Goal: Check status: Check status

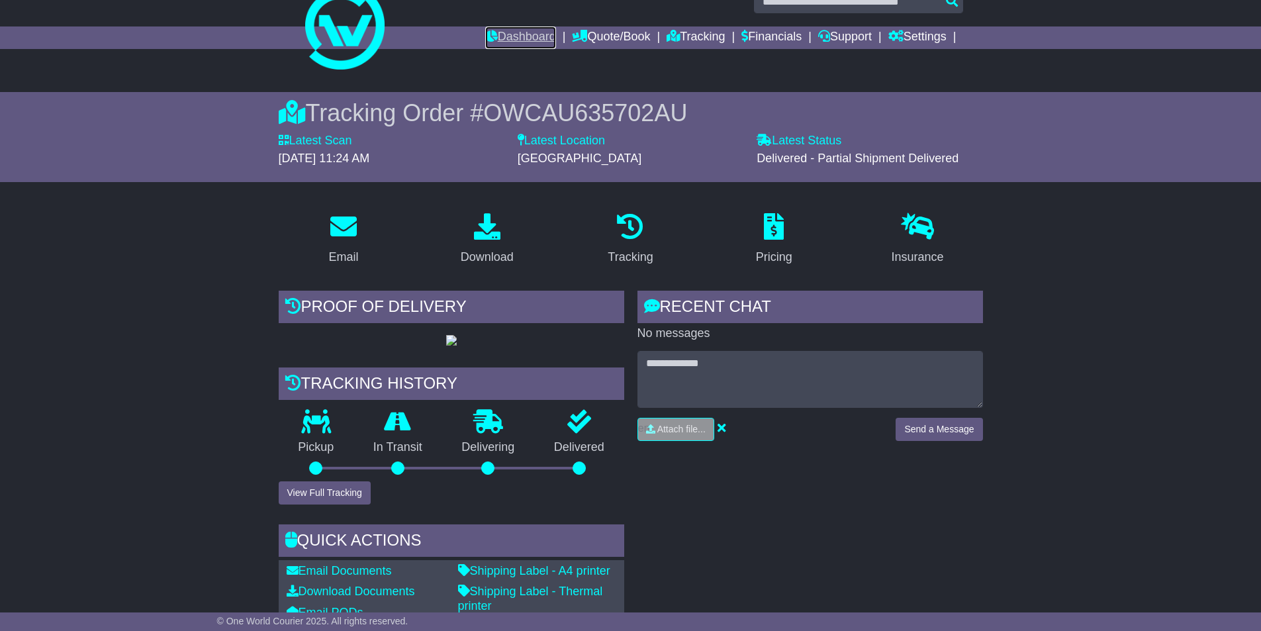
click at [513, 45] on link "Dashboard" at bounding box center [520, 37] width 71 height 23
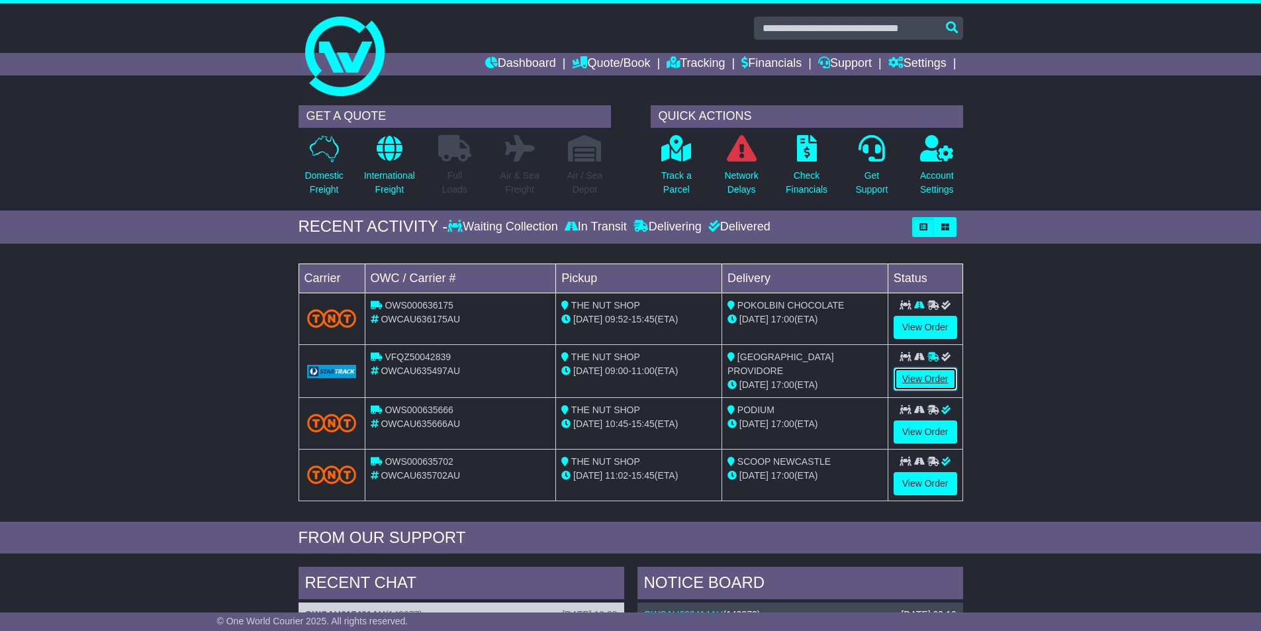
click at [925, 376] on link "View Order" at bounding box center [926, 378] width 64 height 23
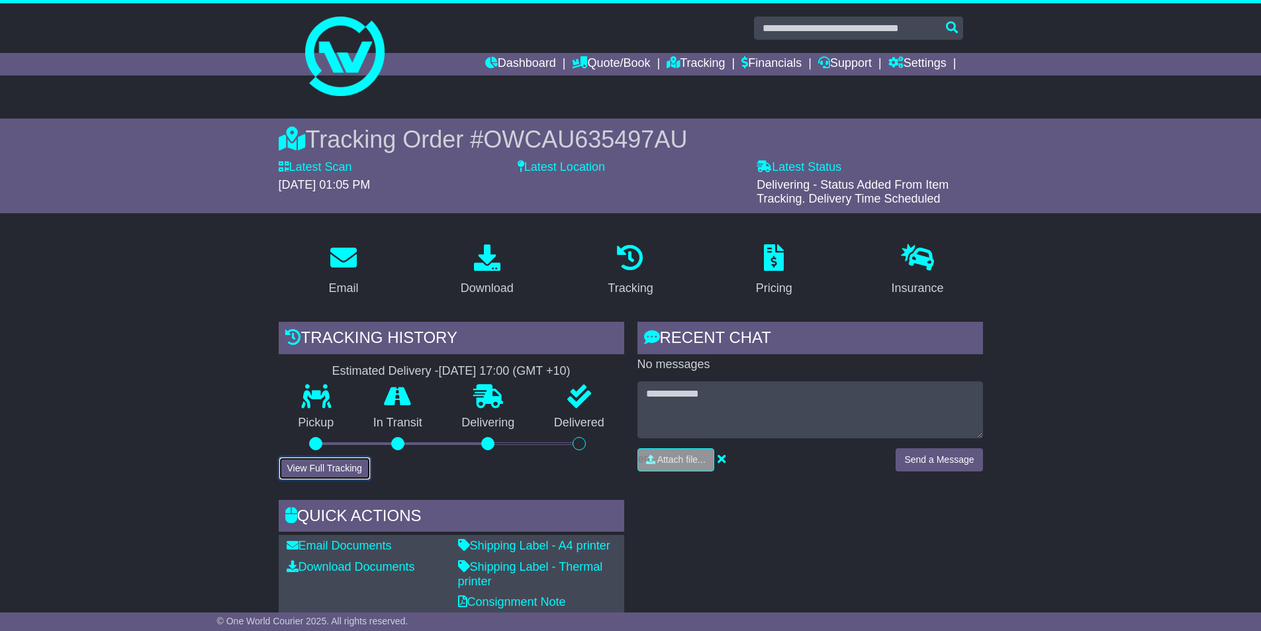
click at [343, 463] on button "View Full Tracking" at bounding box center [325, 468] width 92 height 23
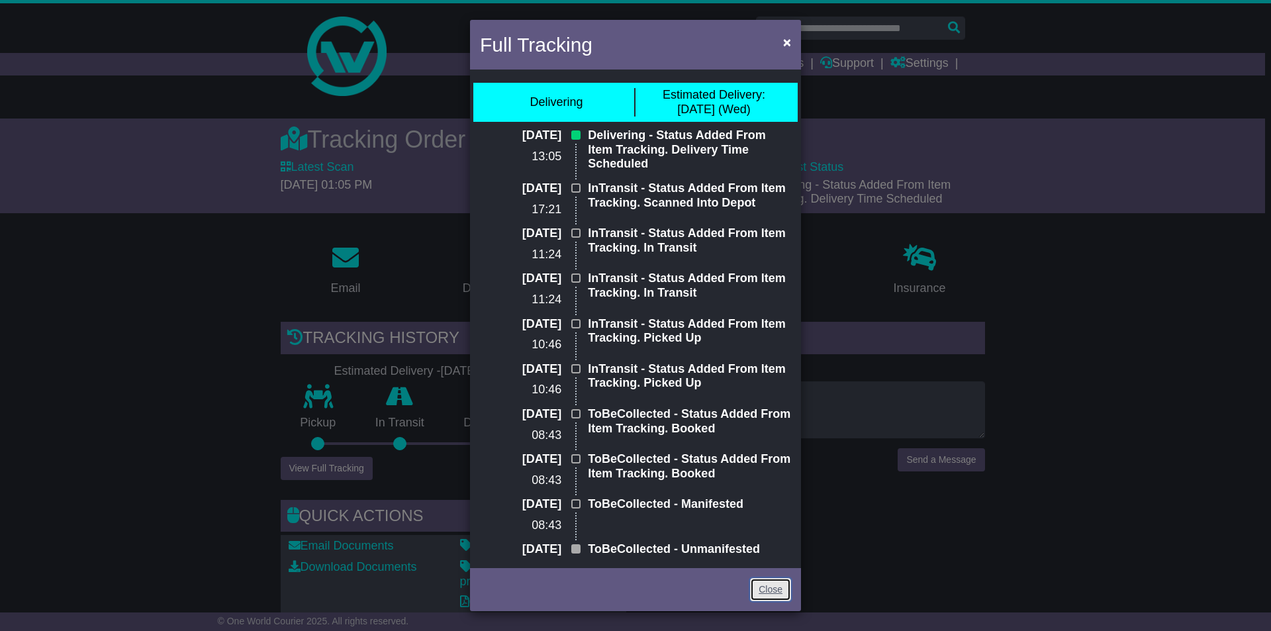
click at [759, 579] on link "Close" at bounding box center [770, 589] width 41 height 23
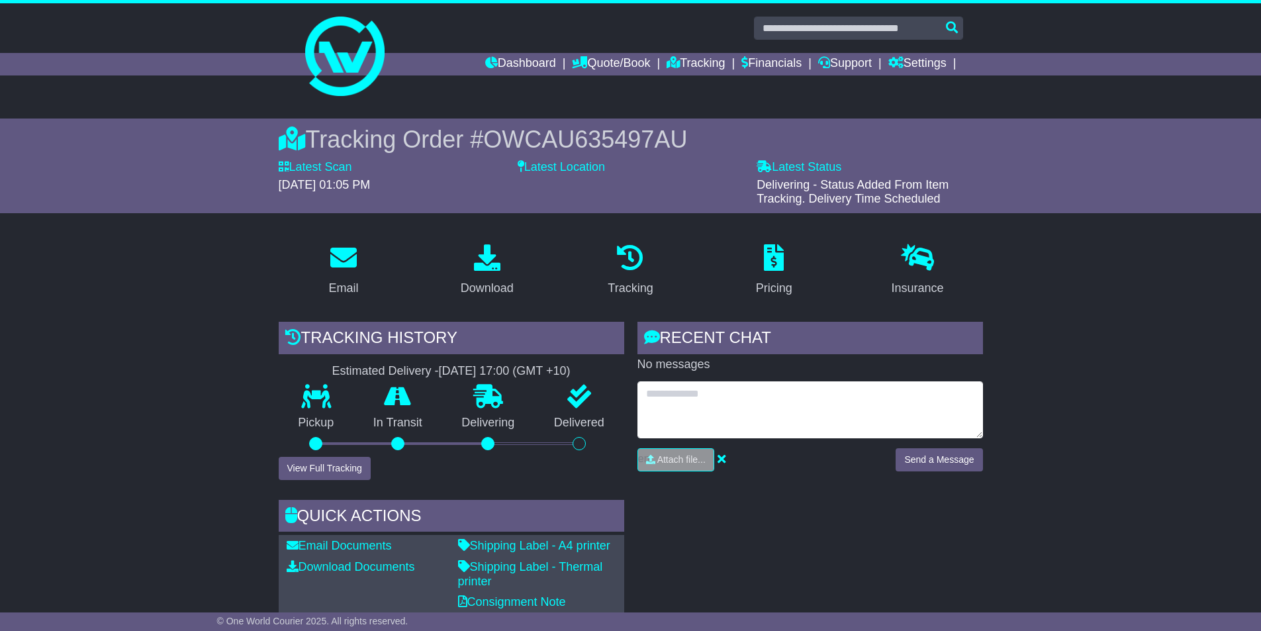
click at [837, 398] on textarea at bounding box center [810, 409] width 346 height 57
type textarea "**********"
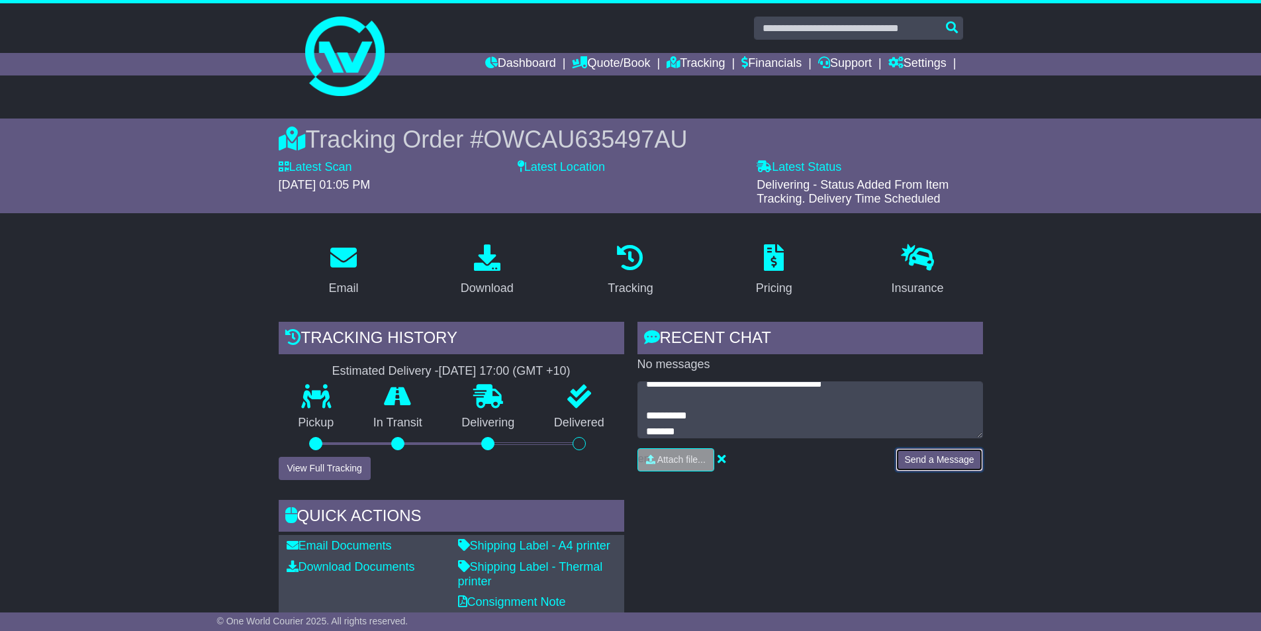
click at [917, 451] on button "Send a Message" at bounding box center [939, 459] width 87 height 23
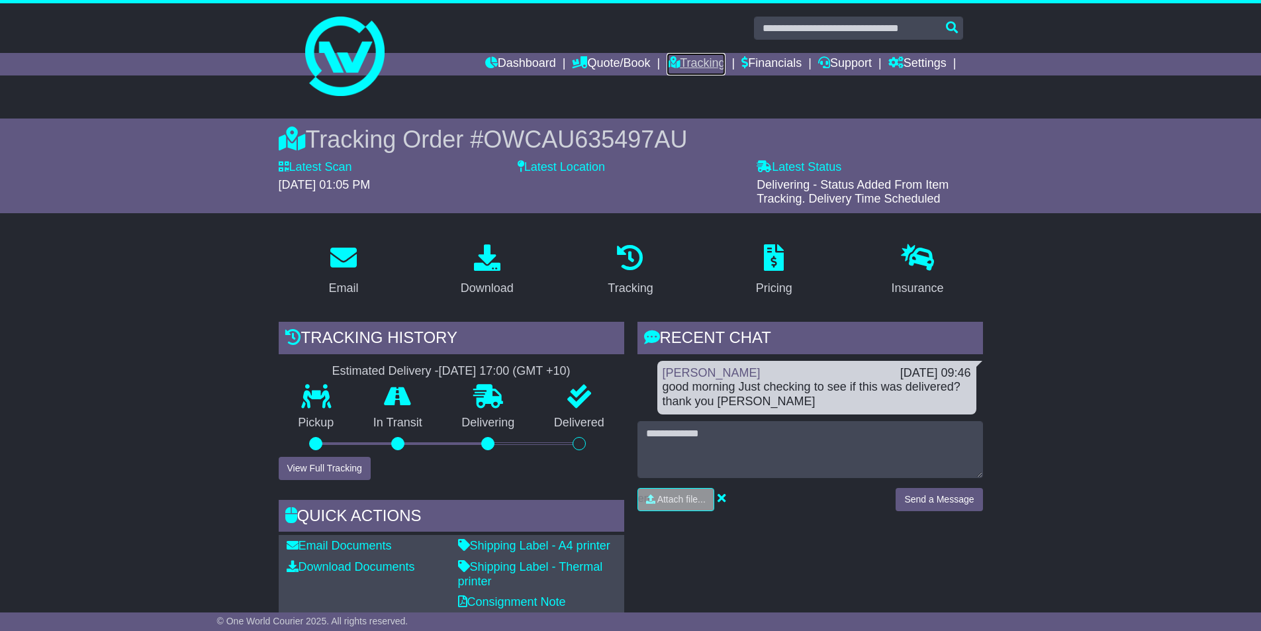
click at [667, 61] on icon at bounding box center [673, 62] width 13 height 12
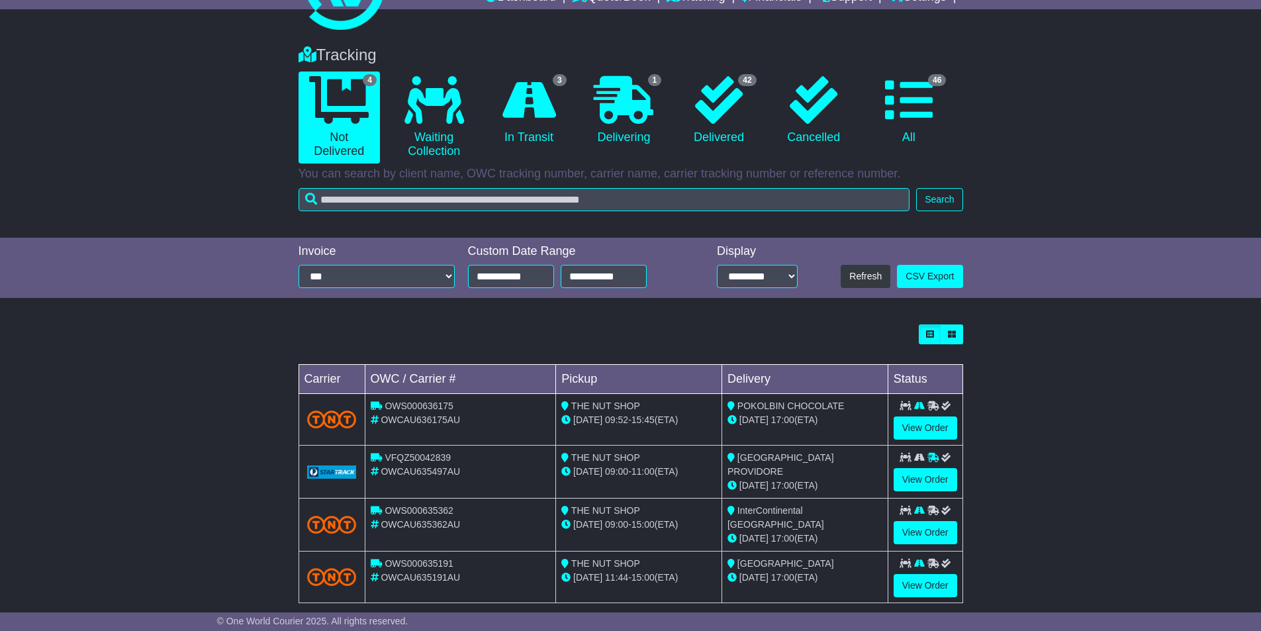
scroll to position [83, 0]
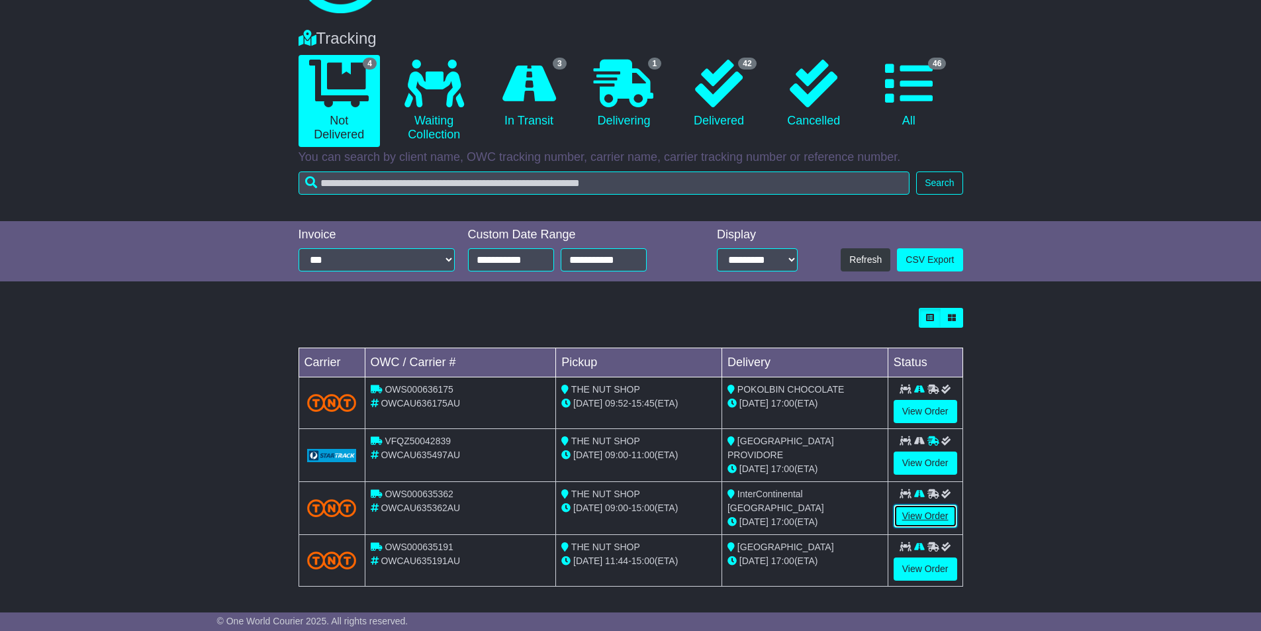
click at [950, 514] on link "View Order" at bounding box center [926, 515] width 64 height 23
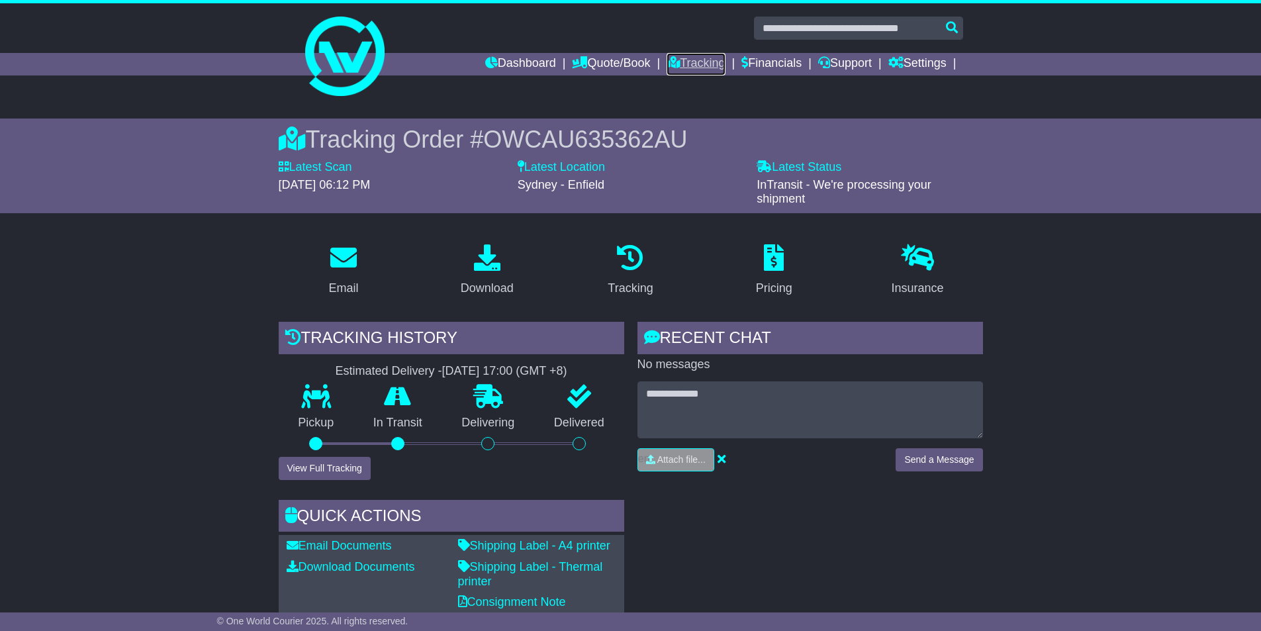
click at [704, 69] on link "Tracking" at bounding box center [696, 64] width 58 height 23
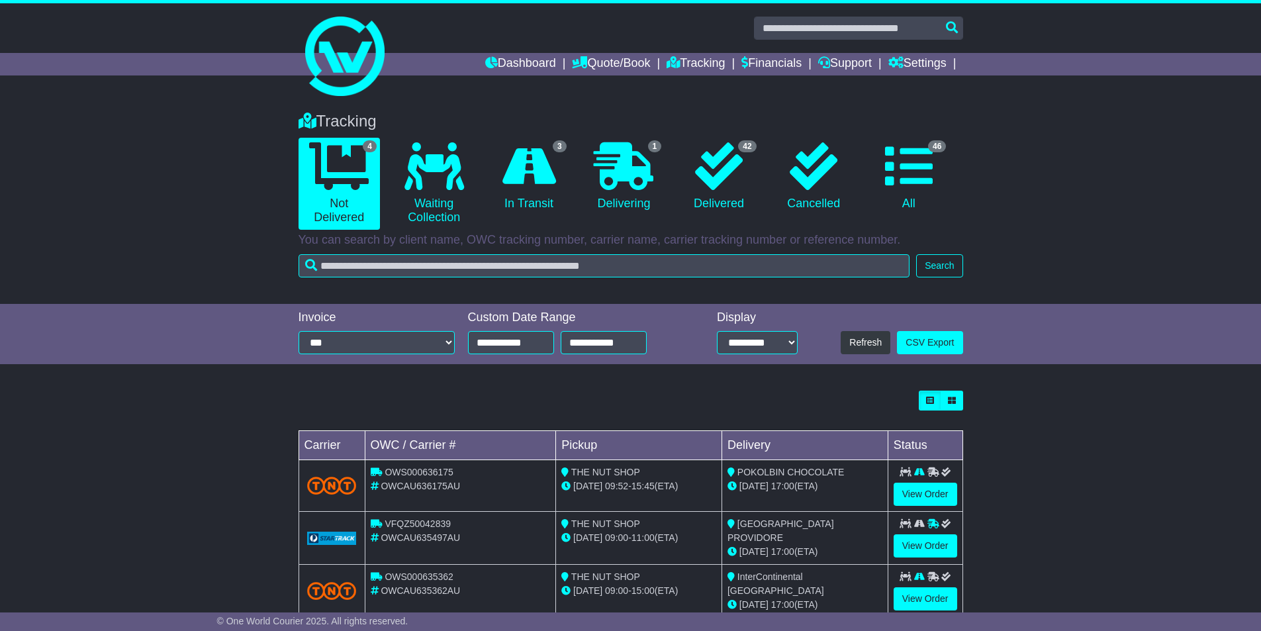
scroll to position [83, 0]
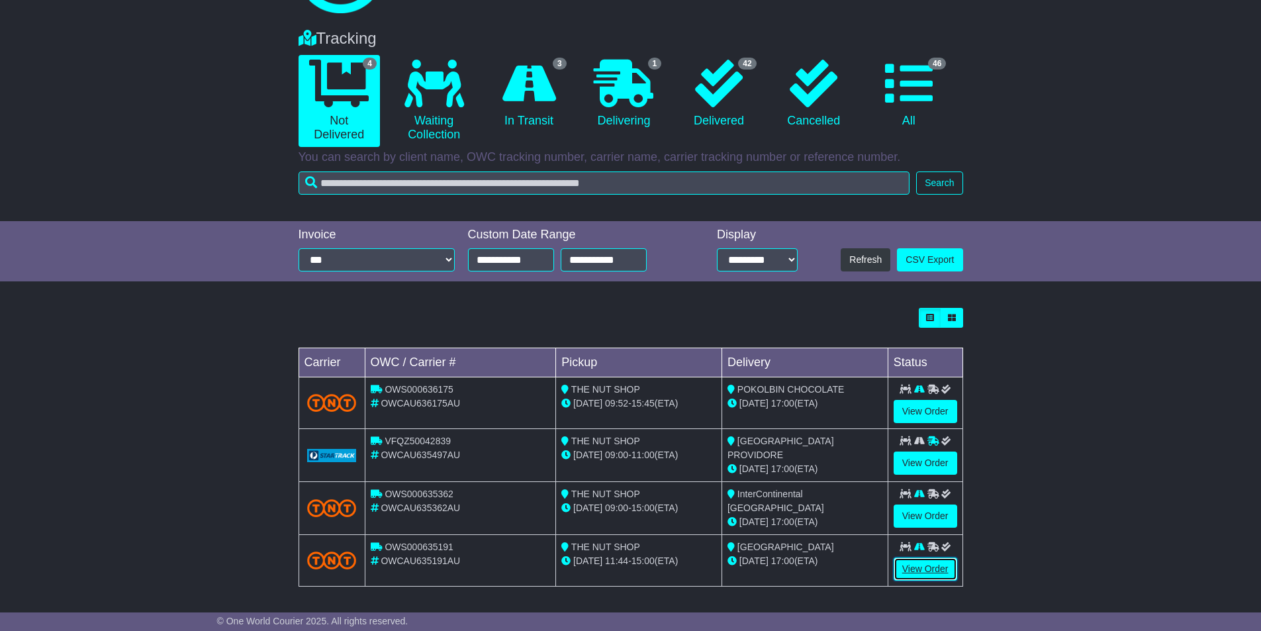
click at [938, 568] on link "View Order" at bounding box center [926, 568] width 64 height 23
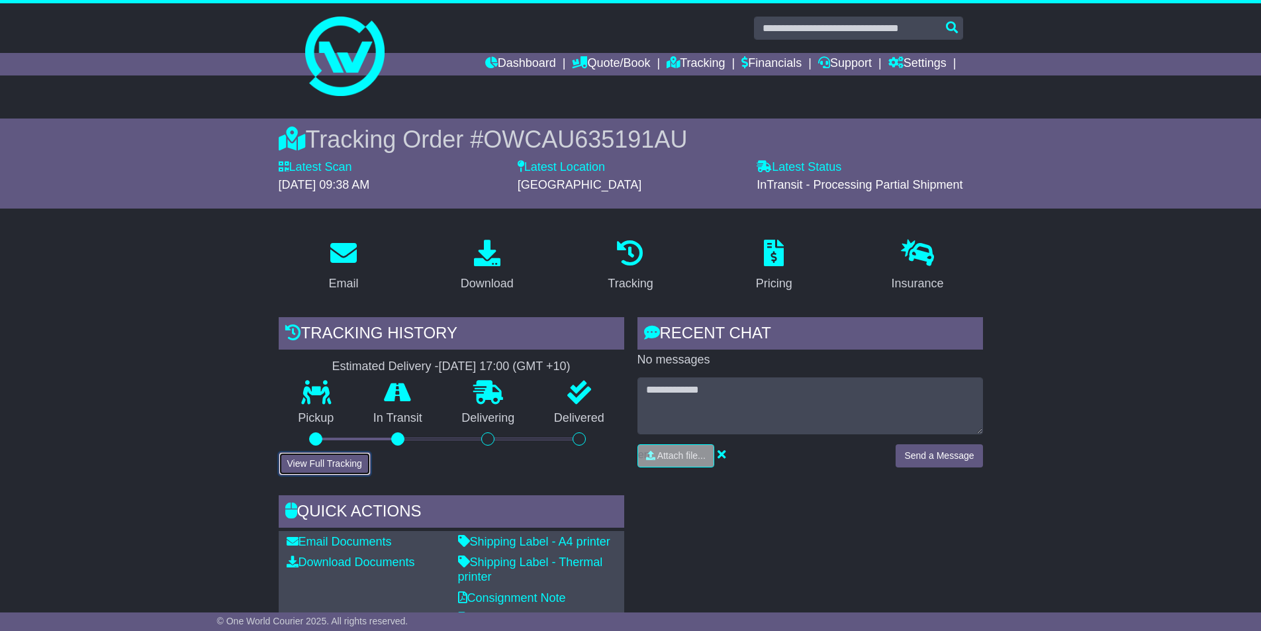
click at [351, 470] on button "View Full Tracking" at bounding box center [325, 463] width 92 height 23
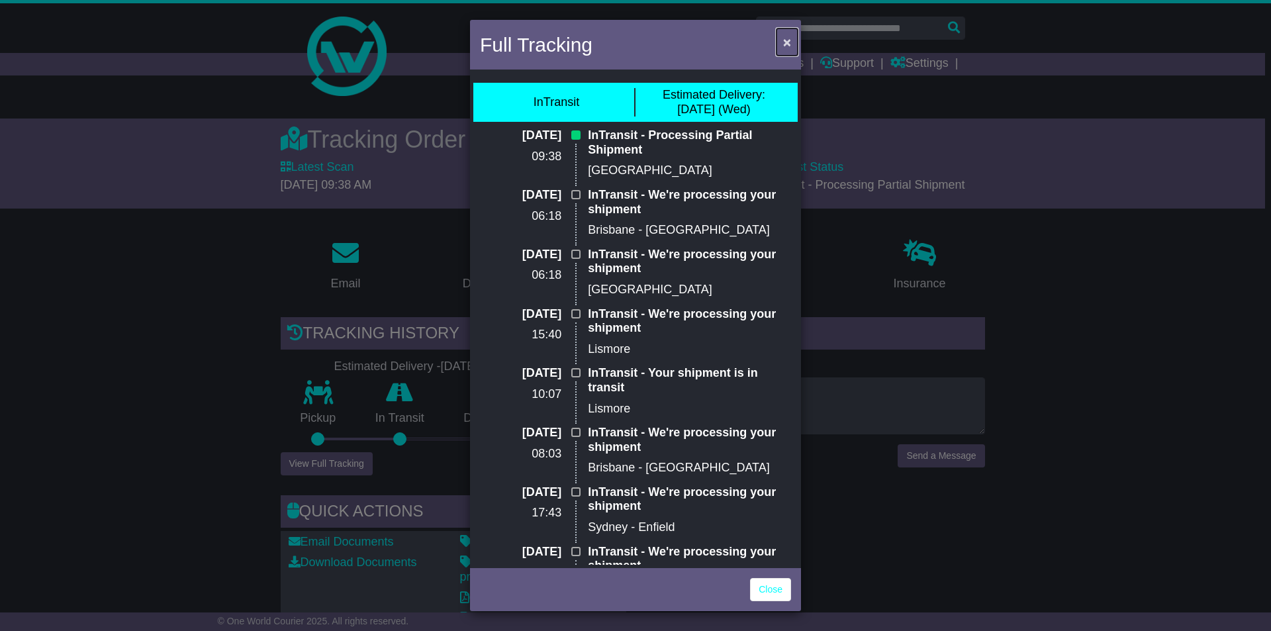
click at [785, 42] on span "×" at bounding box center [787, 41] width 8 height 15
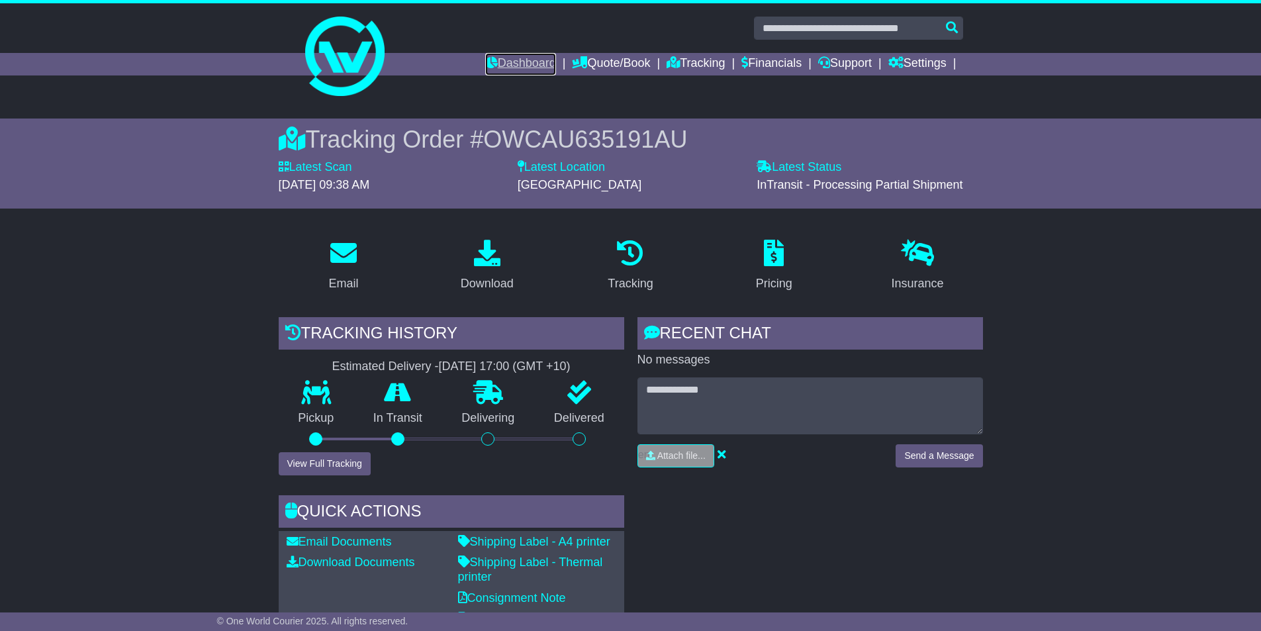
click at [522, 63] on link "Dashboard" at bounding box center [520, 64] width 71 height 23
